Goal: Navigation & Orientation: Understand site structure

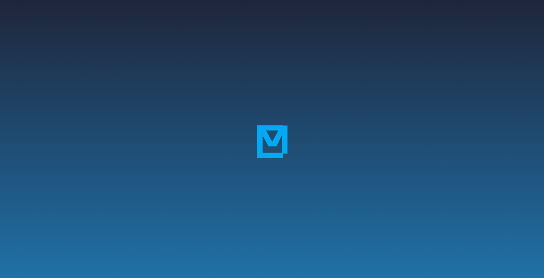
scroll to position [97, 0]
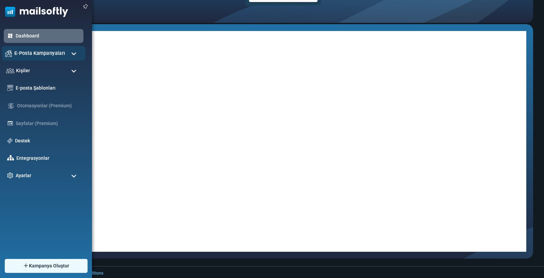
click at [33, 53] on span "E-Posta Kampanyaları" at bounding box center [39, 52] width 51 height 7
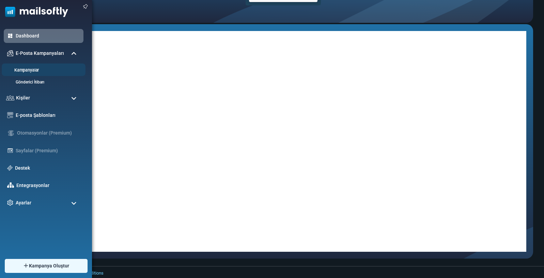
click at [35, 67] on link "Kampanyalar" at bounding box center [43, 70] width 82 height 6
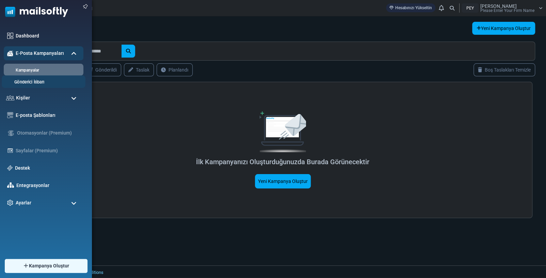
click at [42, 84] on link "Gönderici İtibarı" at bounding box center [43, 82] width 82 height 6
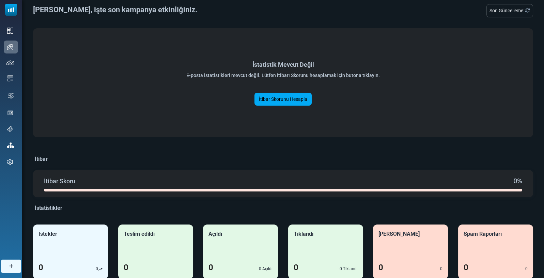
scroll to position [36, 0]
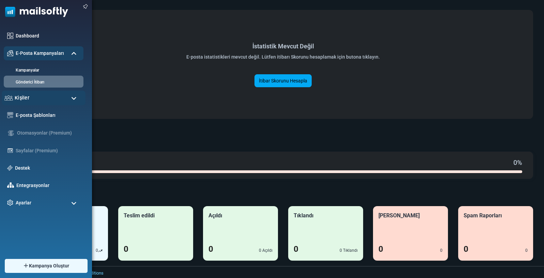
click at [43, 99] on div "Kişiler" at bounding box center [44, 98] width 84 height 15
click at [14, 13] on img at bounding box center [34, 10] width 68 height 20
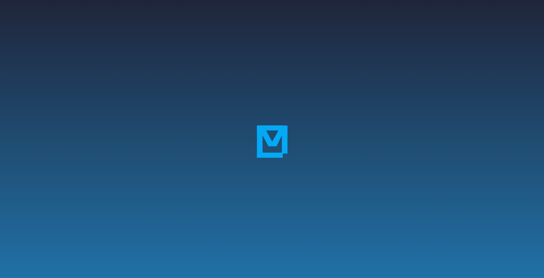
scroll to position [97, 0]
